Goal: Task Accomplishment & Management: Manage account settings

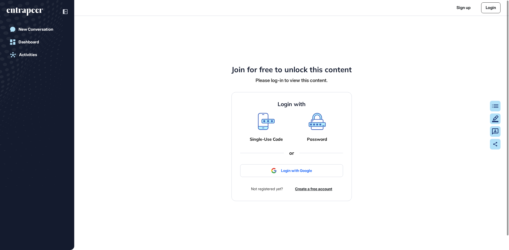
click at [317, 125] on icon at bounding box center [316, 122] width 15 height 5
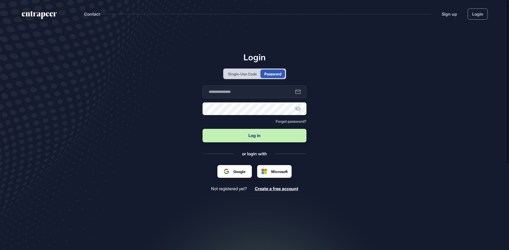
scroll to position [0, 0]
click at [238, 92] on input "text" at bounding box center [254, 92] width 104 height 13
type input "**********"
click at [293, 121] on span "Forgot password?" at bounding box center [291, 121] width 31 height 5
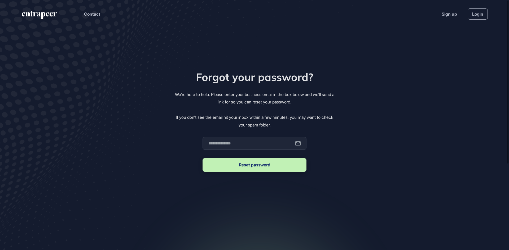
drag, startPoint x: 239, startPoint y: 135, endPoint x: 239, endPoint y: 140, distance: 5.1
click at [239, 136] on div "Forgot your password? We're here to help. Please enter your business email in t…" at bounding box center [255, 122] width 162 height 103
click at [239, 141] on input "email" at bounding box center [254, 143] width 104 height 13
type input "**********"
click at [233, 169] on button "Reset password" at bounding box center [254, 165] width 104 height 14
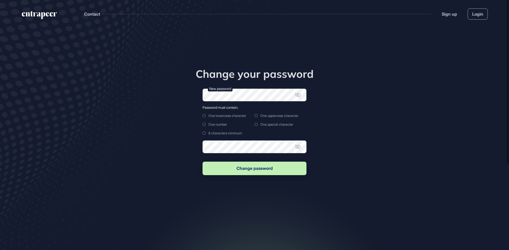
click at [234, 117] on form "New password Password must contain; One lowercase character One uppercase chara…" at bounding box center [254, 133] width 104 height 88
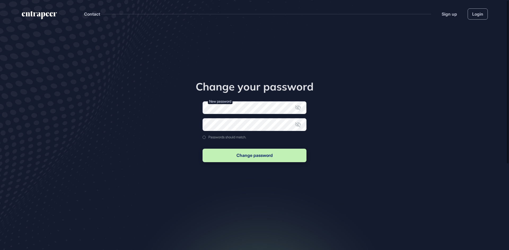
click at [160, 105] on main "Change your password New password Confirm new password Passwords should match. …" at bounding box center [254, 145] width 509 height 234
click at [256, 156] on button "Change password" at bounding box center [254, 156] width 104 height 14
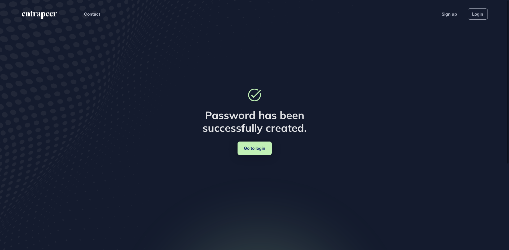
click at [257, 148] on link "Go to login" at bounding box center [254, 149] width 34 height 14
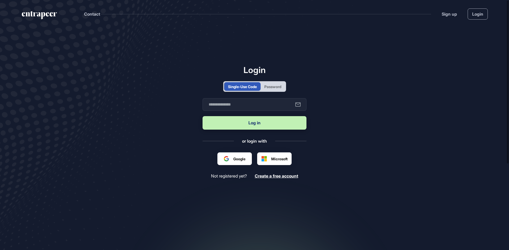
click at [279, 90] on div "Password" at bounding box center [272, 86] width 24 height 8
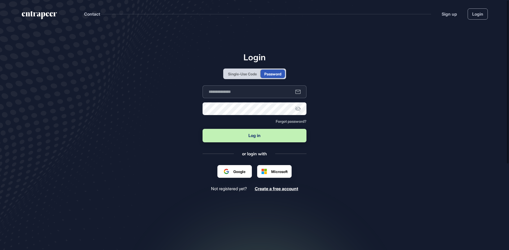
type input "**********"
click at [261, 96] on input "**********" at bounding box center [254, 92] width 104 height 13
click at [199, 109] on main "**********" at bounding box center [254, 145] width 509 height 234
click at [295, 109] on icon at bounding box center [298, 108] width 6 height 5
click at [260, 135] on button "Log in" at bounding box center [254, 136] width 104 height 14
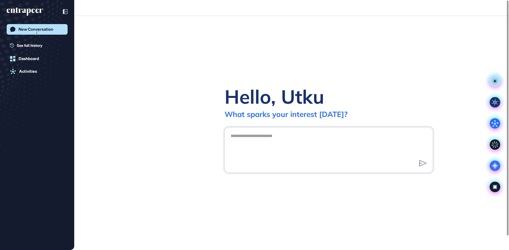
click at [376, 135] on textarea at bounding box center [328, 149] width 202 height 37
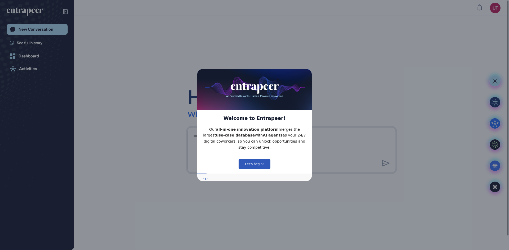
click at [250, 38] on div "Hello, Utku What sparks your interest [DATE]?" at bounding box center [291, 133] width 434 height 234
click at [260, 163] on button "Let’s begin!" at bounding box center [254, 164] width 32 height 11
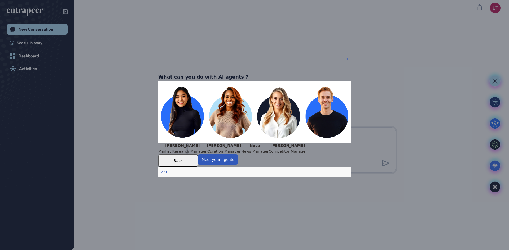
drag, startPoint x: 175, startPoint y: 184, endPoint x: 187, endPoint y: 184, distance: 12.5
click at [158, 167] on div at bounding box center [158, 167] width 0 height 1
click at [198, 167] on div "Back" at bounding box center [178, 160] width 40 height 12
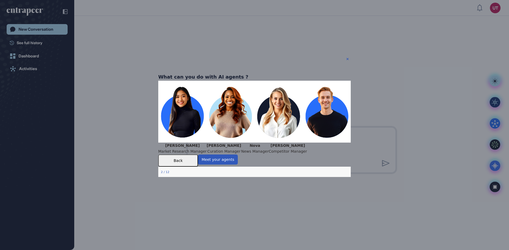
click at [249, 177] on div "2 / 12" at bounding box center [254, 172] width 192 height 10
click at [238, 165] on button "Meet your agents" at bounding box center [218, 159] width 40 height 10
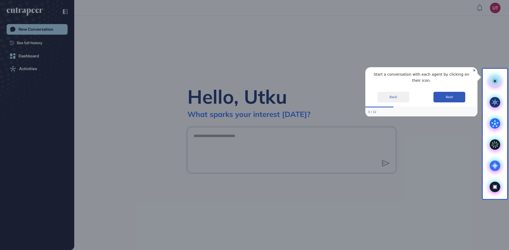
click at [265, 40] on div at bounding box center [241, 125] width 482 height 250
click at [443, 94] on button "Next" at bounding box center [449, 97] width 32 height 11
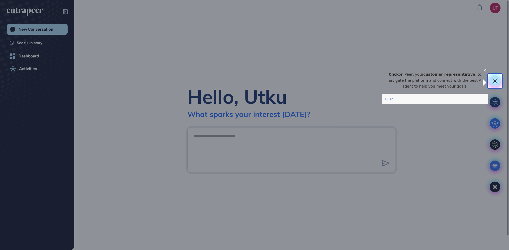
click at [479, 73] on div "Click on Peer, your customer representative , to navigate the platform and conn…" at bounding box center [435, 80] width 106 height 26
click at [483, 72] on icon "Close Preview" at bounding box center [484, 70] width 2 height 2
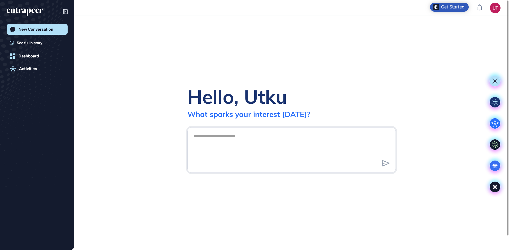
click at [374, 71] on div "Hello, Utku What sparks your interest today?" at bounding box center [291, 133] width 434 height 234
click at [26, 55] on div "Dashboard" at bounding box center [29, 56] width 20 height 5
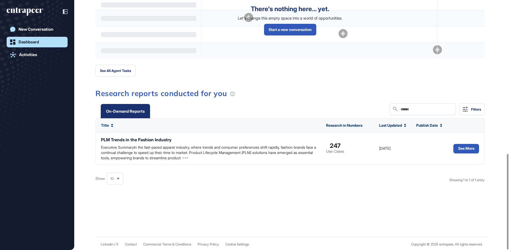
scroll to position [402, 0]
